Goal: Check status: Check status

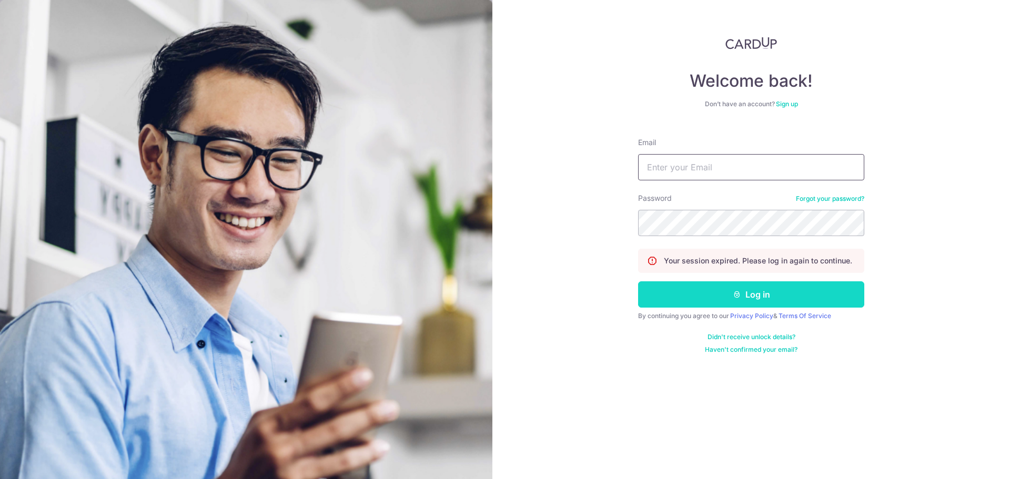
type input "[EMAIL_ADDRESS][DOMAIN_NAME]"
click at [766, 294] on button "Log in" at bounding box center [751, 294] width 226 height 26
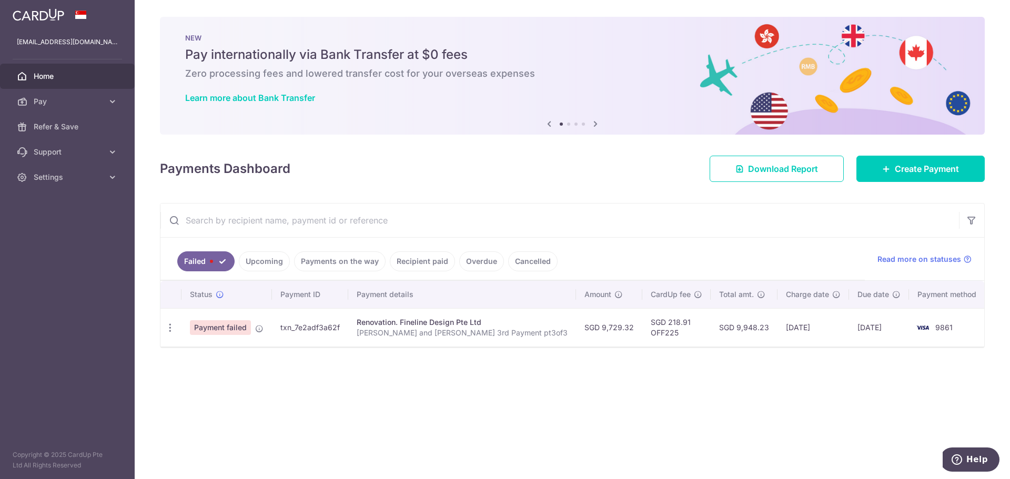
click at [266, 260] on link "Upcoming" at bounding box center [264, 261] width 51 height 20
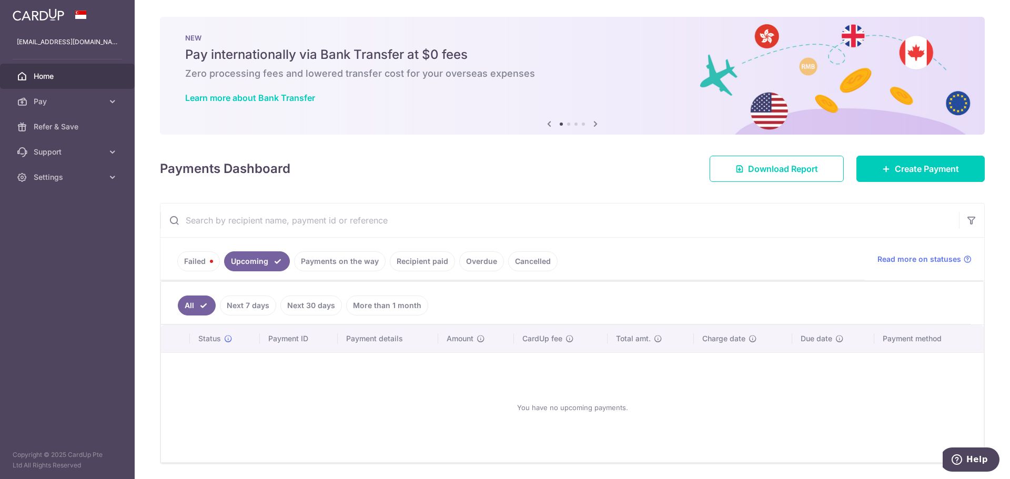
click at [331, 253] on link "Payments on the way" at bounding box center [340, 261] width 92 height 20
